Goal: Navigation & Orientation: Understand site structure

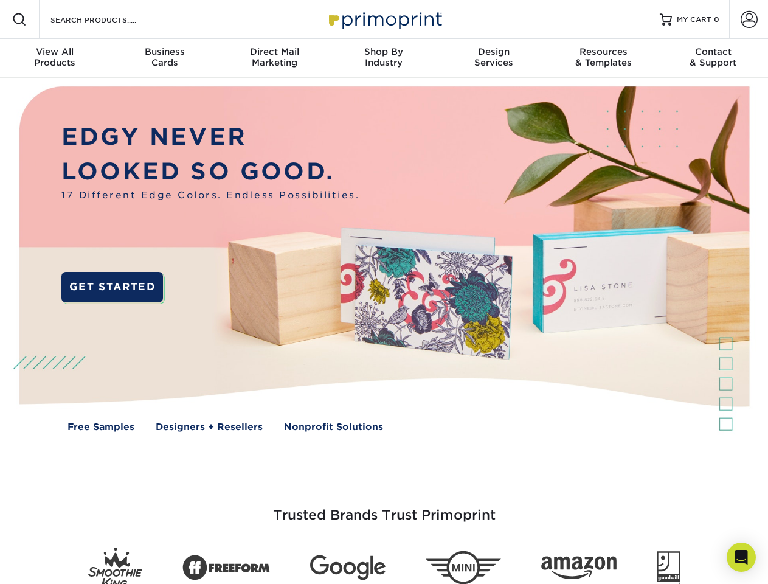
click at [384, 292] on img at bounding box center [384, 268] width 761 height 380
click at [19, 19] on span at bounding box center [19, 19] width 15 height 15
click at [749, 19] on span at bounding box center [749, 19] width 17 height 17
click at [55, 58] on div "View All Products" at bounding box center [55, 57] width 110 height 22
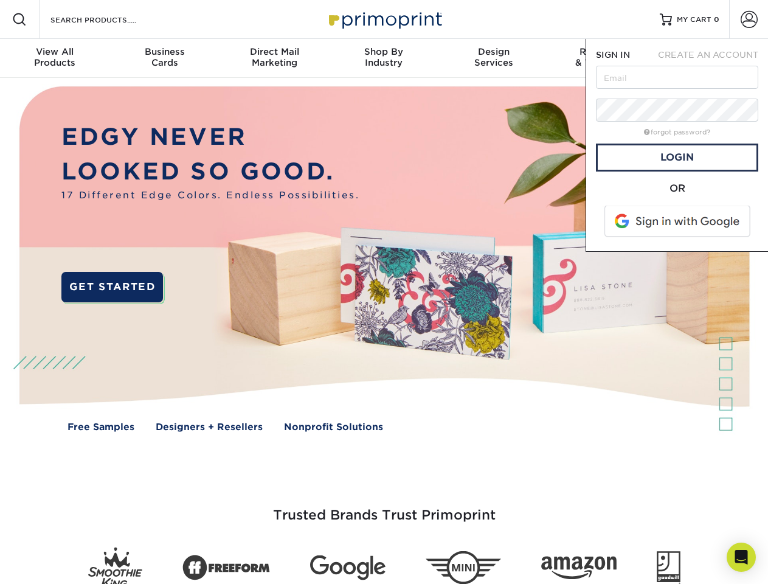
click at [164, 58] on div "Business Cards" at bounding box center [165, 57] width 110 height 22
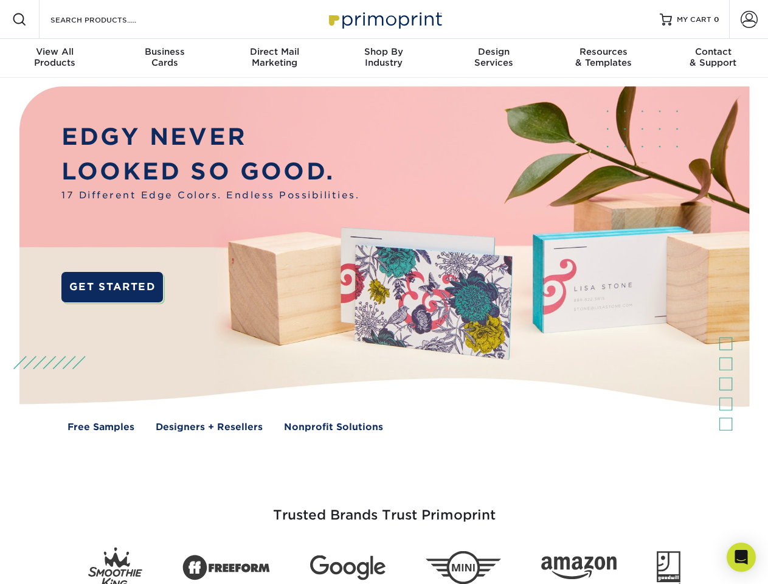
click at [274, 58] on div "Direct Mail Marketing" at bounding box center [275, 57] width 110 height 22
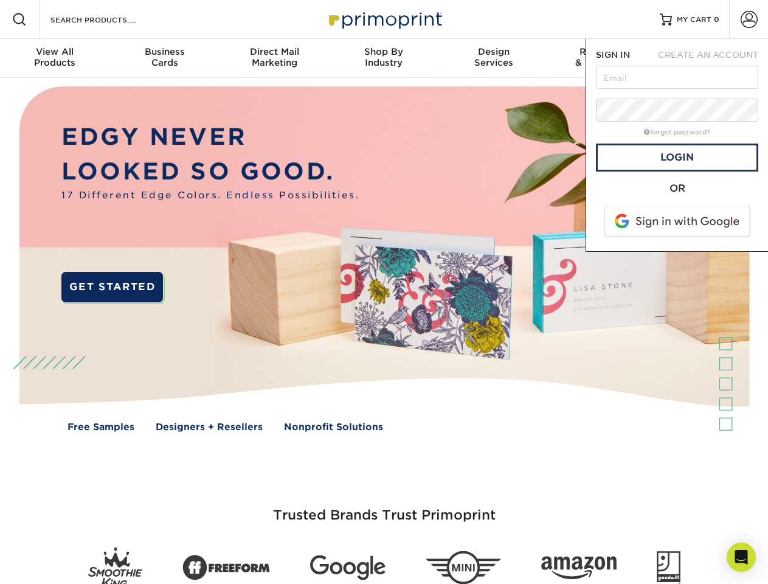
click at [384, 58] on div "Shop By Industry" at bounding box center [384, 57] width 110 height 22
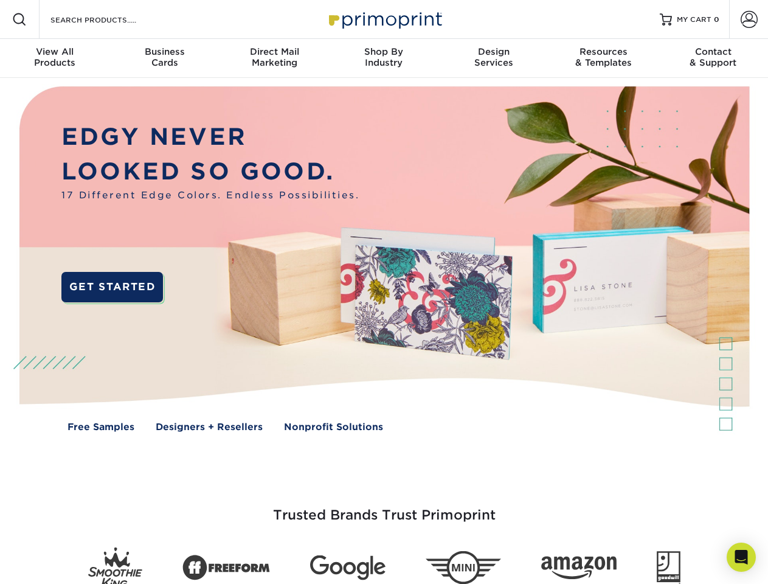
click at [494, 58] on div "Design Services" at bounding box center [494, 57] width 110 height 22
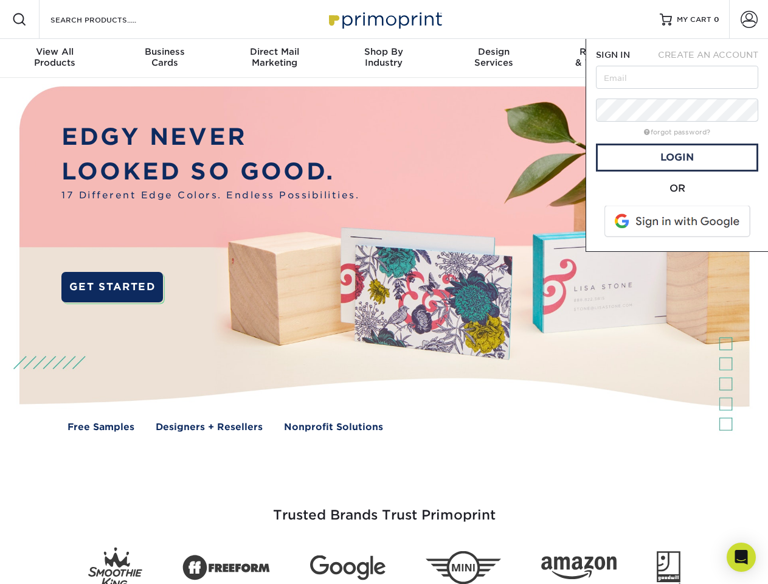
click at [604, 58] on span "SIGN IN" at bounding box center [613, 55] width 34 height 10
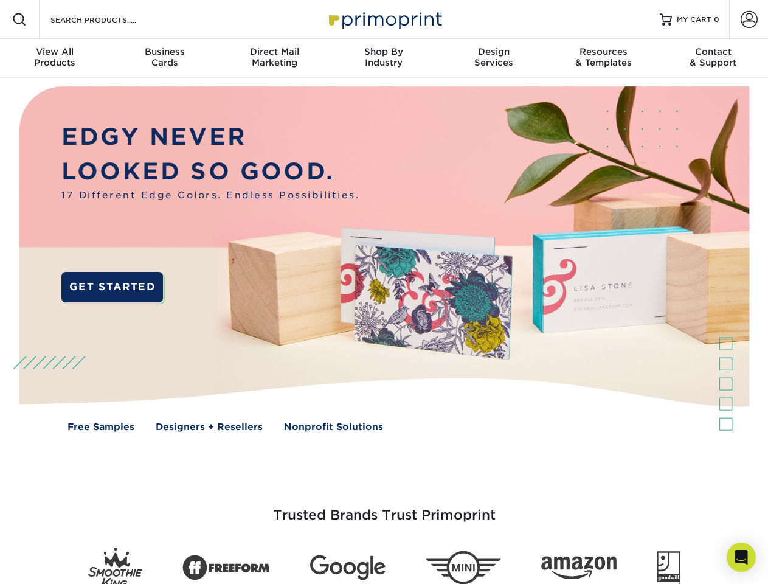
click at [714, 58] on div "Contact & Support" at bounding box center [714, 57] width 110 height 22
